Goal: Task Accomplishment & Management: Manage account settings

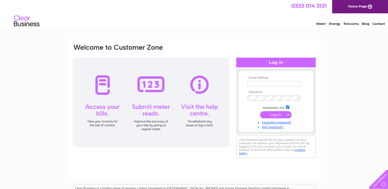
type input "annette.mcalpine@yahoo.co.uk"
drag, startPoint x: 275, startPoint y: 114, endPoint x: 266, endPoint y: 113, distance: 8.5
drag, startPoint x: 266, startPoint y: 113, endPoint x: 288, endPoint y: 114, distance: 21.6
click at [288, 114] on input "submit" at bounding box center [276, 114] width 32 height 7
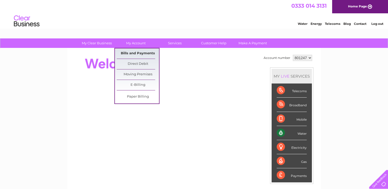
click at [139, 51] on link "Bills and Payments" at bounding box center [138, 53] width 42 height 10
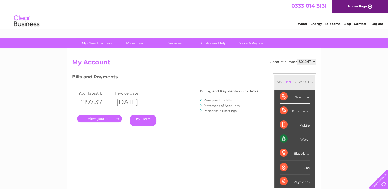
click at [101, 118] on link "." at bounding box center [99, 118] width 45 height 7
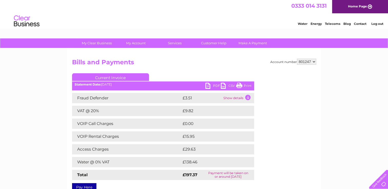
click at [213, 86] on link "PDF" at bounding box center [212, 86] width 15 height 7
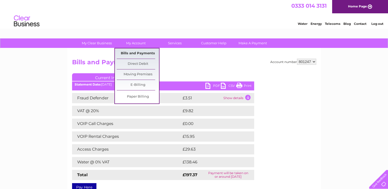
click at [143, 53] on link "Bills and Payments" at bounding box center [138, 53] width 42 height 10
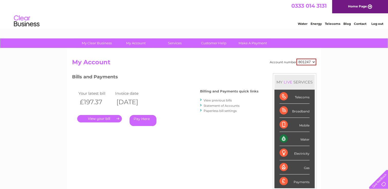
click at [215, 100] on link "View previous bills" at bounding box center [217, 100] width 28 height 4
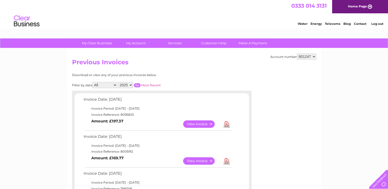
click at [197, 160] on link "View" at bounding box center [202, 160] width 38 height 7
